Goal: Transaction & Acquisition: Purchase product/service

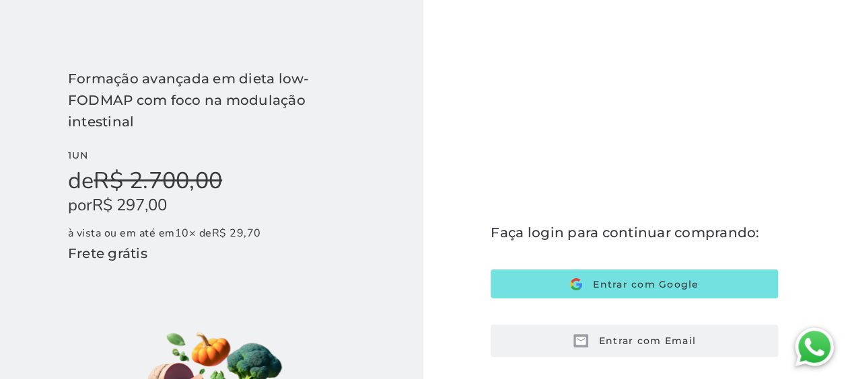
click at [655, 343] on span "Entrar com Email" at bounding box center [642, 341] width 108 height 12
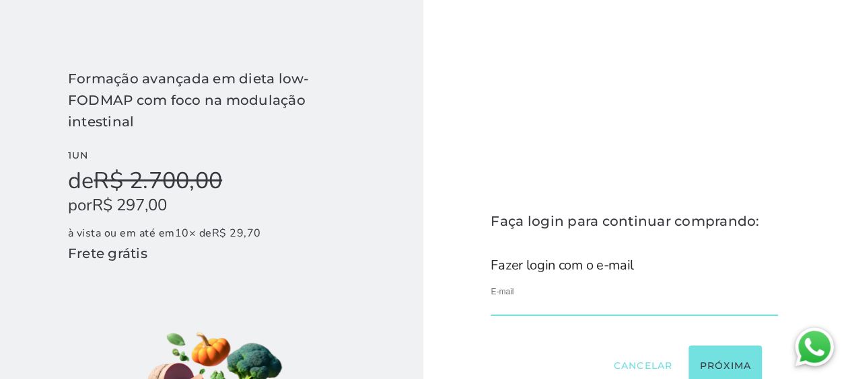
click at [539, 311] on input "email" at bounding box center [633, 307] width 287 height 18
type input "**********"
click at [727, 355] on button "Próxima" at bounding box center [724, 366] width 73 height 40
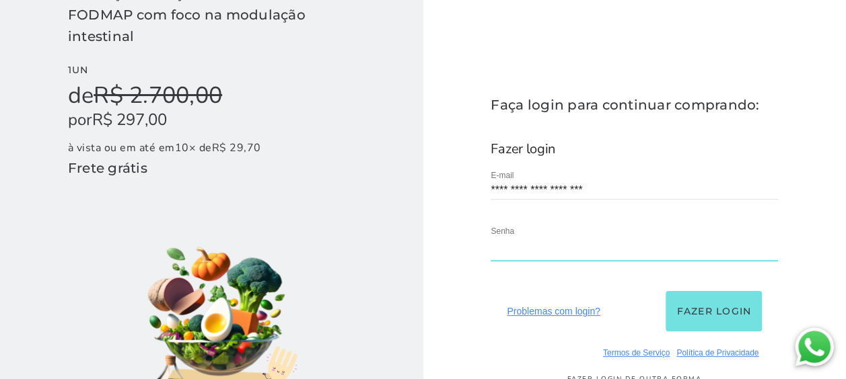
scroll to position [135, 0]
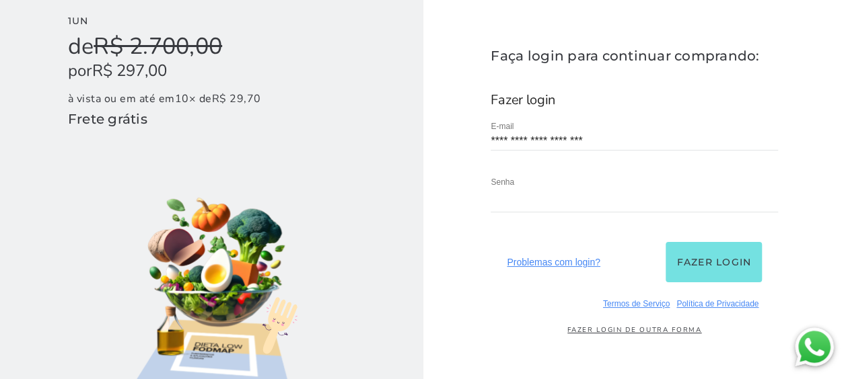
drag, startPoint x: 703, startPoint y: 258, endPoint x: 649, endPoint y: 256, distance: 53.9
click at [703, 258] on button "Fazer login" at bounding box center [713, 262] width 96 height 40
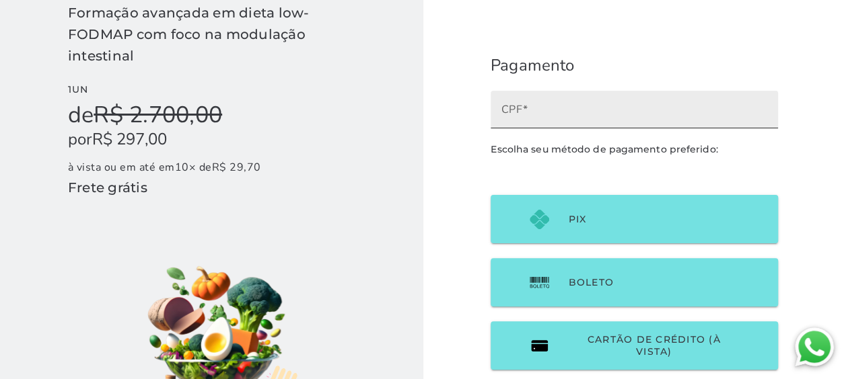
scroll to position [67, 0]
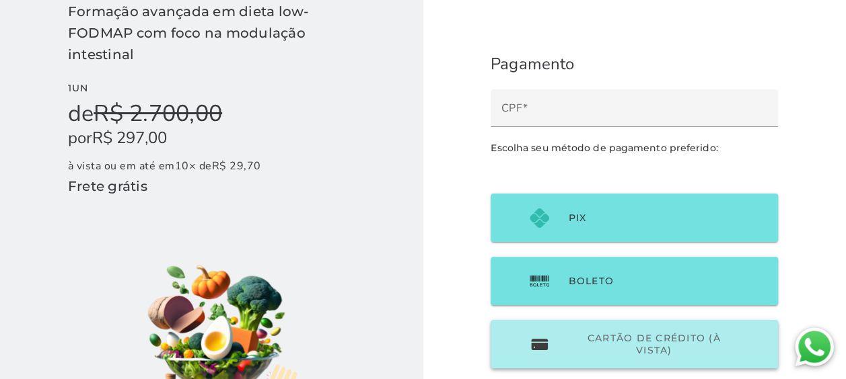
click at [683, 330] on button "Cartão de Crédito (à vista)" at bounding box center [633, 344] width 287 height 48
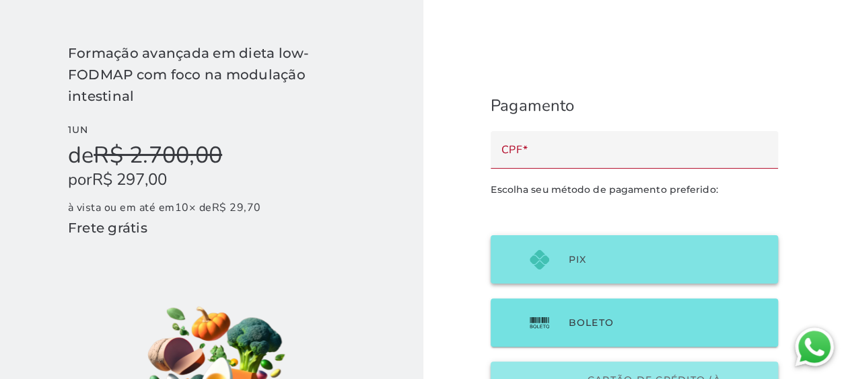
scroll to position [0, 0]
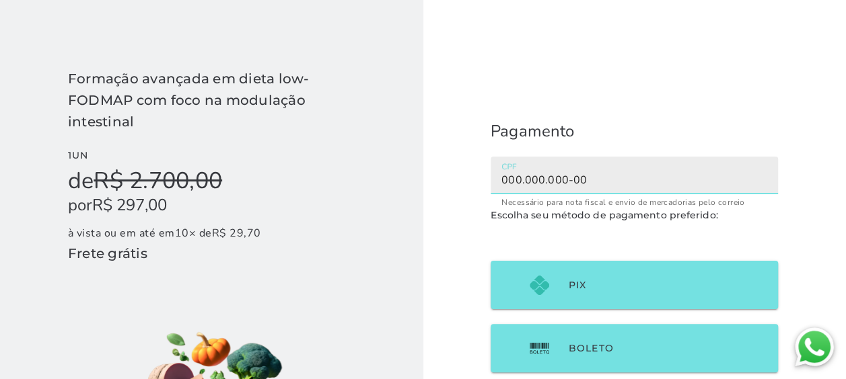
click at [630, 171] on label "CPF 000.000.000-00" at bounding box center [633, 176] width 287 height 38
drag, startPoint x: 630, startPoint y: 171, endPoint x: 643, endPoint y: 245, distance: 75.2
click at [643, 246] on checkout-session-form "Pagamento Escolha seu método de pagamento preferido:" at bounding box center [634, 317] width 423 height 634
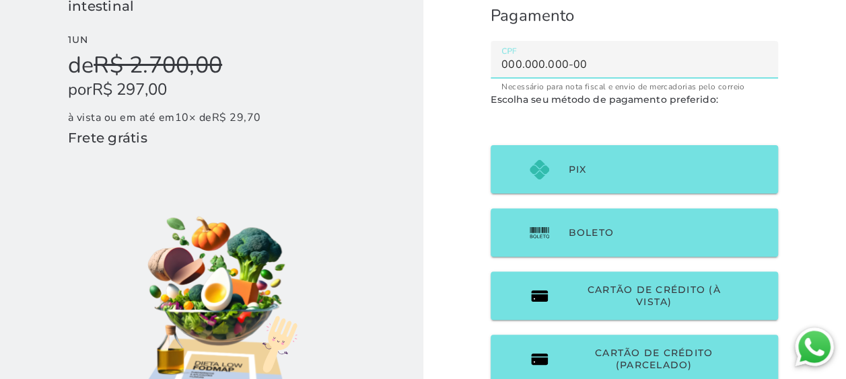
scroll to position [202, 0]
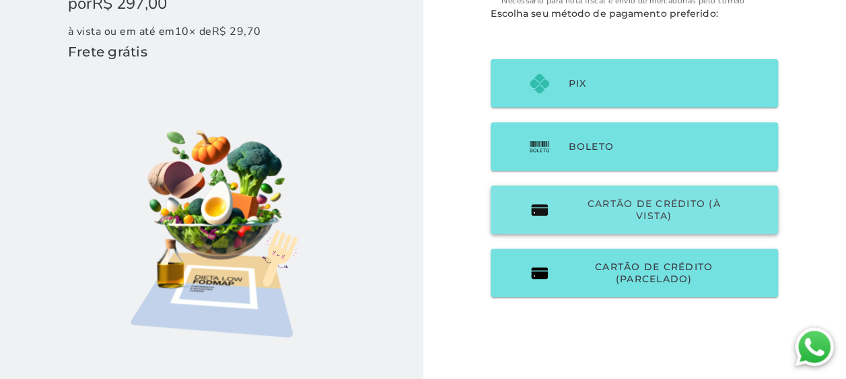
click at [664, 215] on span "Cartão de Crédito (à vista)" at bounding box center [653, 210] width 171 height 24
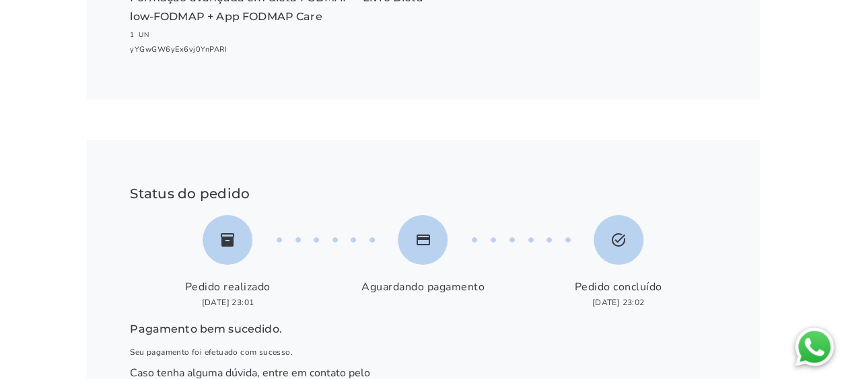
scroll to position [342, 0]
